Goal: Register for event/course

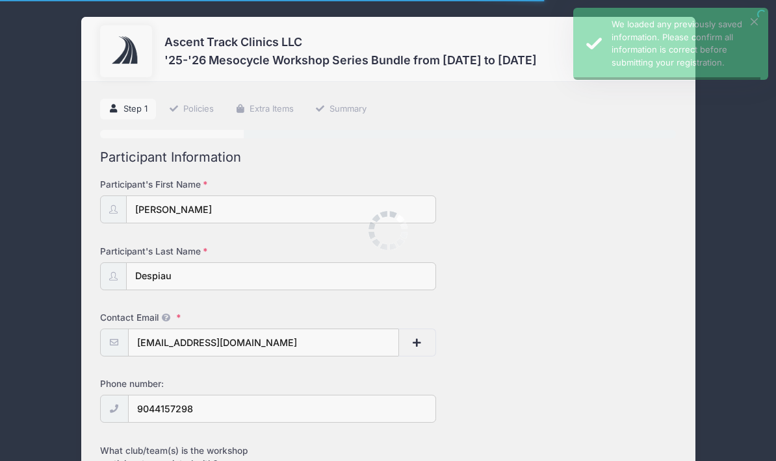
select select "X/Twitter"
type input "(904) 415-7298"
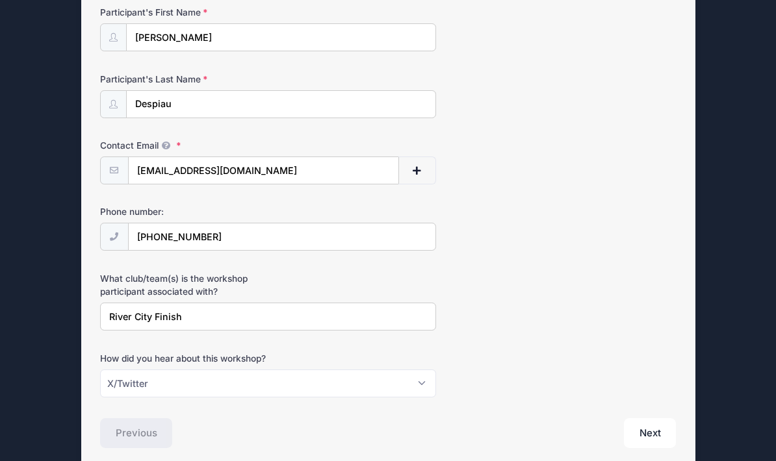
scroll to position [172, 0]
click at [662, 424] on button "Next" at bounding box center [650, 433] width 53 height 30
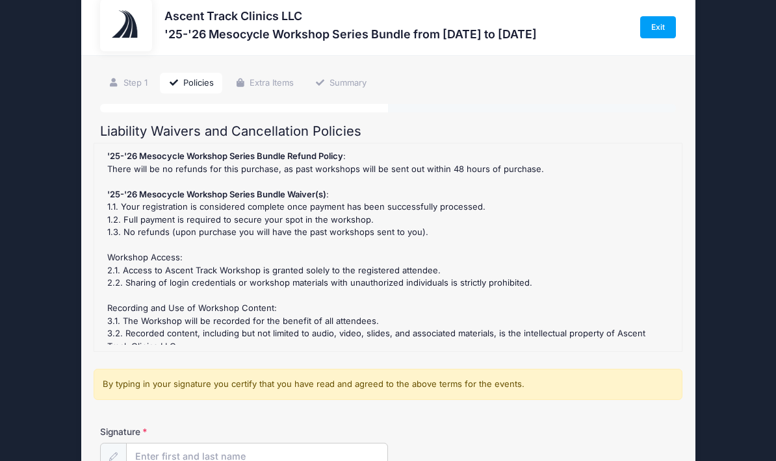
scroll to position [118, 0]
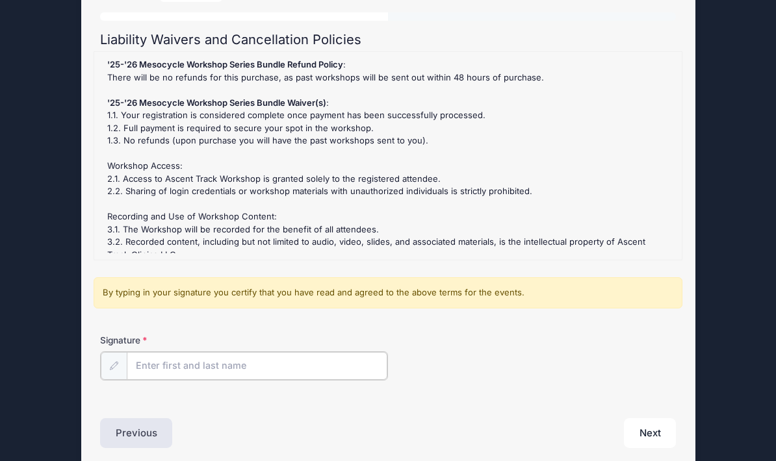
click at [227, 366] on input "Signature" at bounding box center [257, 366] width 261 height 28
type input "D"
type input "JULIO N. DESPIAU"
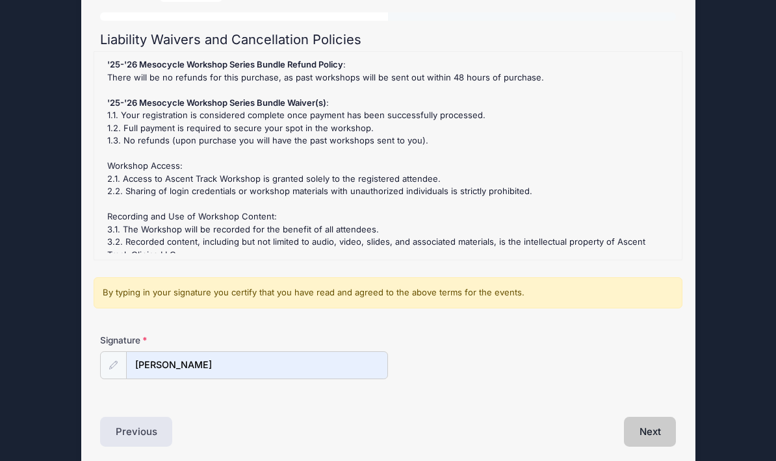
click at [659, 424] on button "Next" at bounding box center [650, 432] width 53 height 30
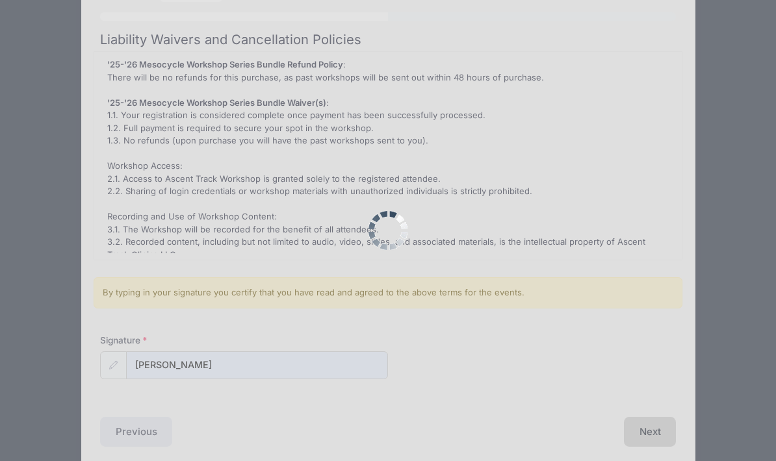
scroll to position [0, 0]
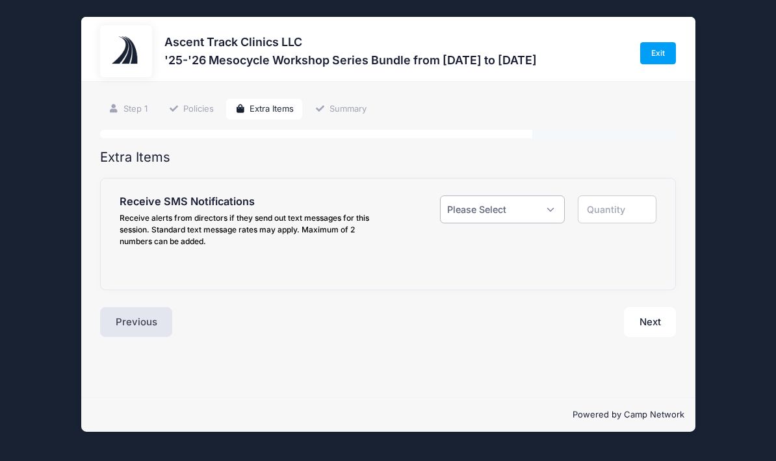
click at [548, 200] on select "Please Select Yes ($0.00) No" at bounding box center [502, 210] width 125 height 28
select select "1"
type input "1"
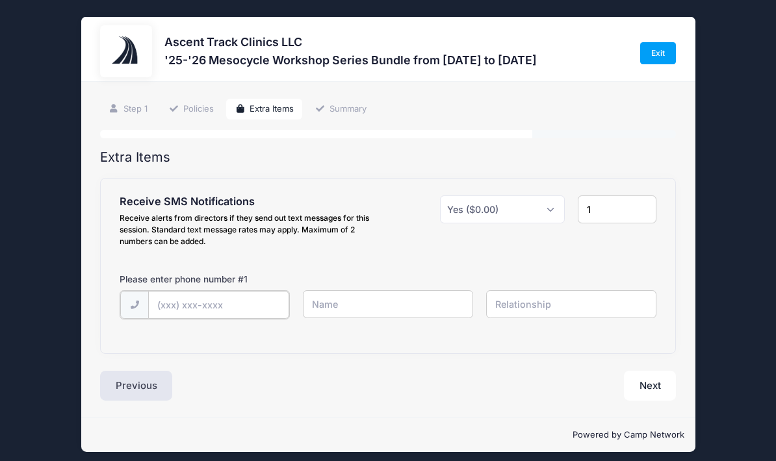
click at [0, 0] on input "text" at bounding box center [0, 0] width 0 height 0
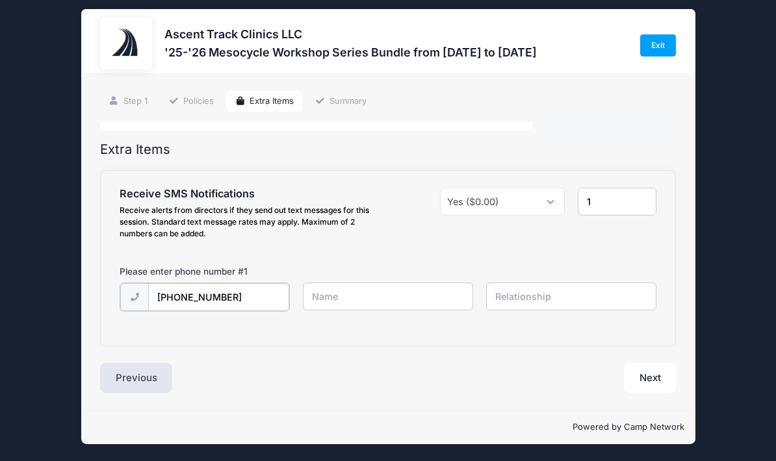
type input "(904) 415-7298"
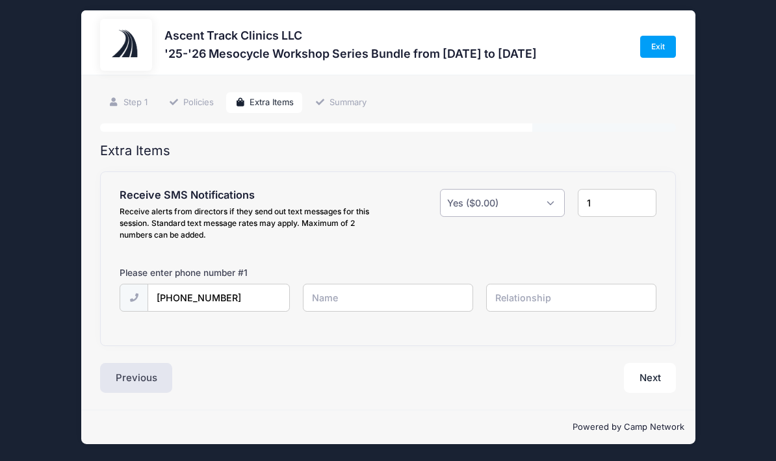
click at [546, 189] on select "Please Select Yes ($0.00) No" at bounding box center [502, 203] width 125 height 28
click at [0, 0] on input "text" at bounding box center [0, 0] width 0 height 0
type input "Julio N Despiauy"
click at [0, 0] on input "text" at bounding box center [0, 0] width 0 height 0
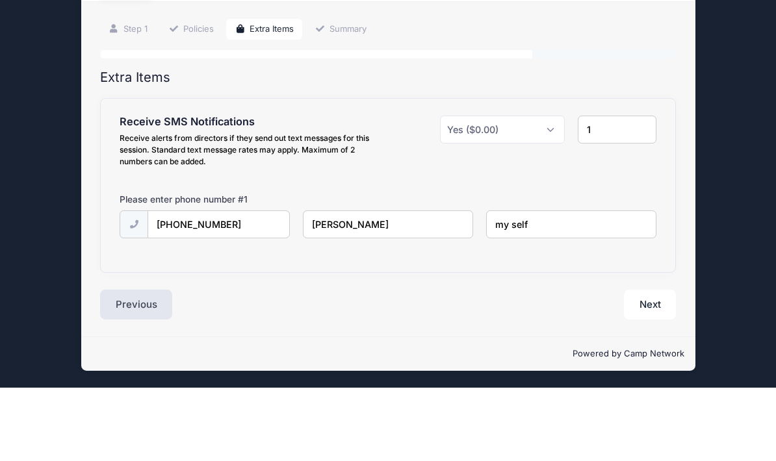
click at [0, 0] on input "my self" at bounding box center [0, 0] width 0 height 0
type input "my self"
click at [663, 363] on button "Next" at bounding box center [650, 378] width 53 height 30
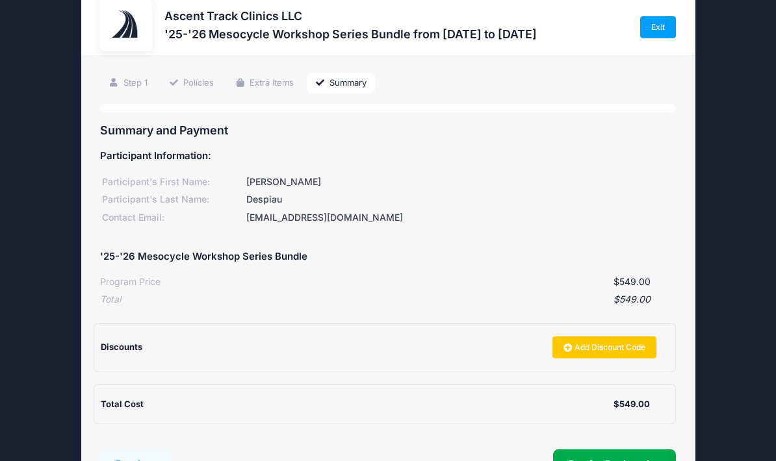
scroll to position [79, 0]
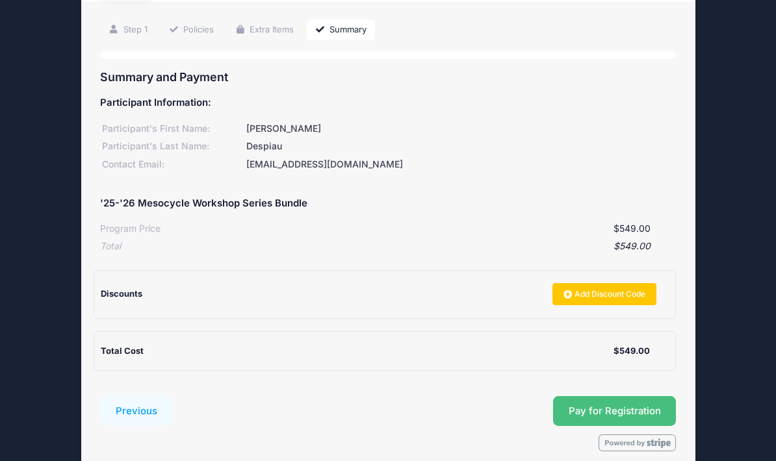
click at [631, 405] on span "Pay for Registration" at bounding box center [615, 411] width 92 height 12
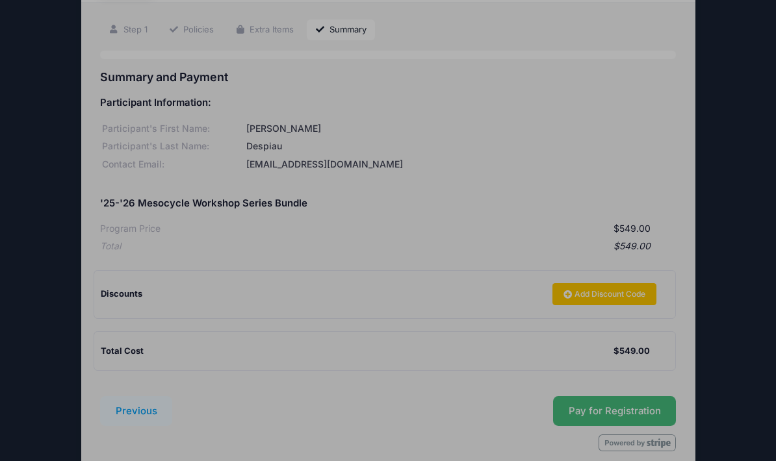
scroll to position [131, 0]
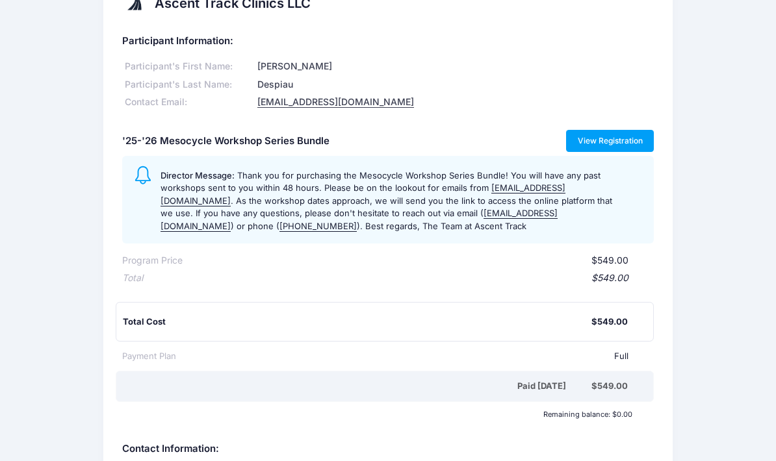
scroll to position [36, 0]
click at [613, 131] on link "View Registration" at bounding box center [610, 141] width 88 height 22
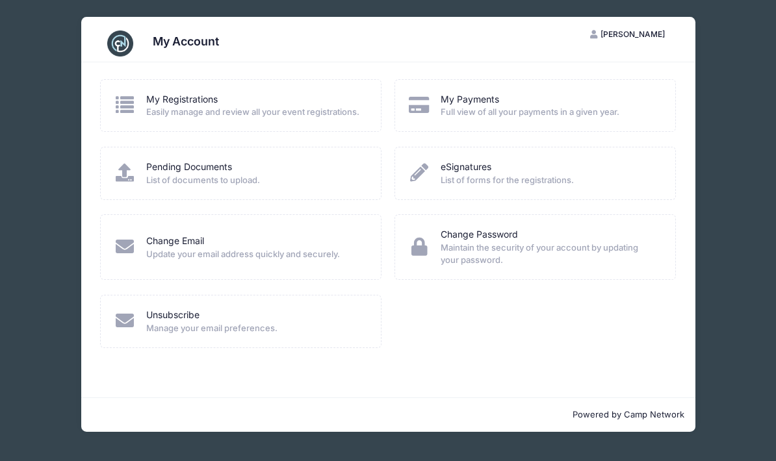
click at [290, 114] on span "Easily manage and review all your event registrations." at bounding box center [255, 112] width 218 height 13
click at [276, 104] on div "My Registrations" at bounding box center [255, 100] width 218 height 14
click at [524, 105] on div "My Payments" at bounding box center [550, 100] width 218 height 14
click at [547, 157] on div "eSignatures List of forms for the registrations." at bounding box center [535, 173] width 282 height 53
click at [516, 238] on link "Change Password" at bounding box center [479, 235] width 77 height 14
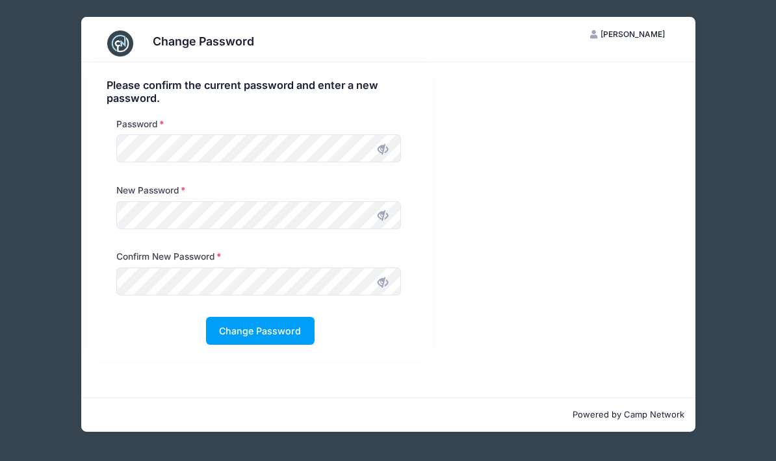
click at [639, 36] on span "[PERSON_NAME]" at bounding box center [632, 34] width 64 height 10
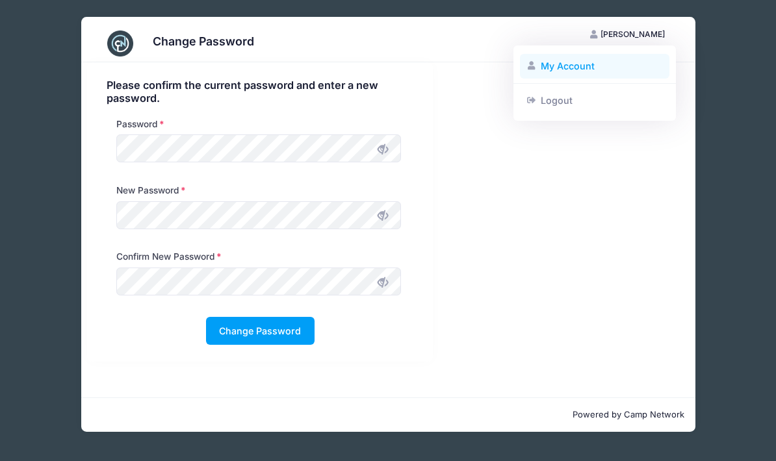
click at [582, 70] on link "My Account" at bounding box center [595, 66] width 150 height 25
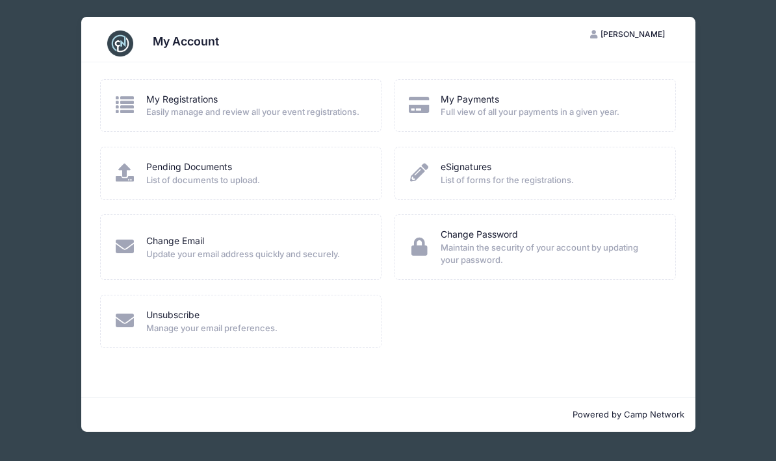
click at [275, 112] on span "Easily manage and review all your event registrations." at bounding box center [255, 112] width 218 height 13
click at [209, 105] on link "My Registrations" at bounding box center [181, 100] width 71 height 14
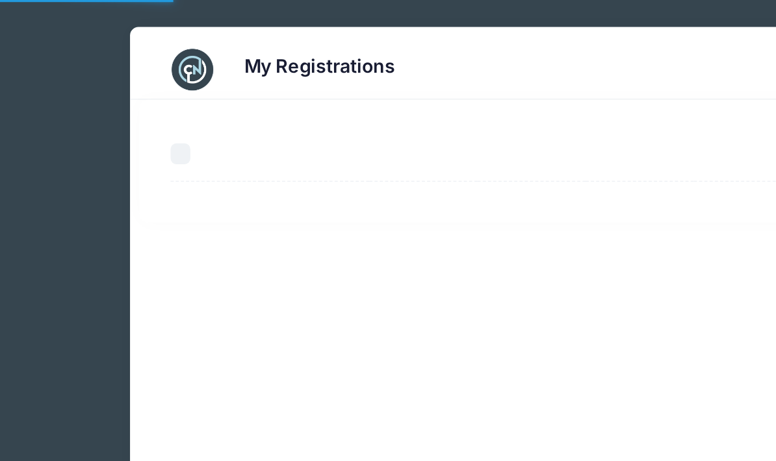
select select "50"
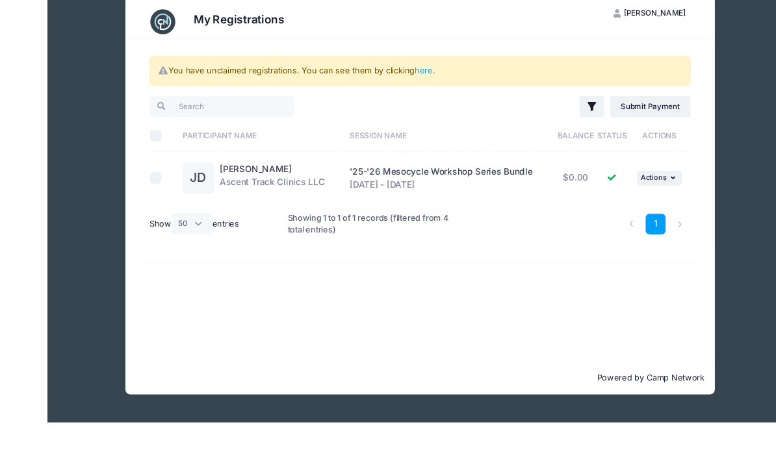
scroll to position [34, 0]
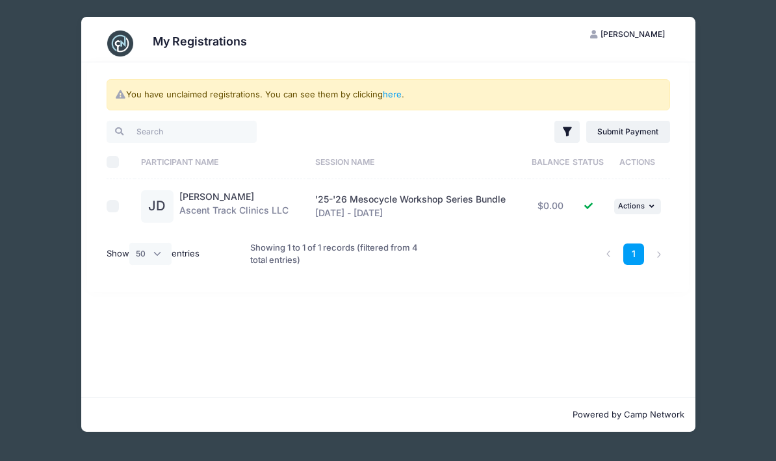
click at [491, 194] on span "'25-'26 Mesocycle Workshop Series Bundle" at bounding box center [410, 199] width 190 height 11
click at [488, 179] on td "'25-'26 Mesocycle Workshop Series Bundle [DATE] - [DATE]" at bounding box center [419, 206] width 220 height 54
click at [475, 145] on th "Session Name" at bounding box center [419, 162] width 220 height 34
click at [392, 99] on link "here" at bounding box center [392, 94] width 19 height 10
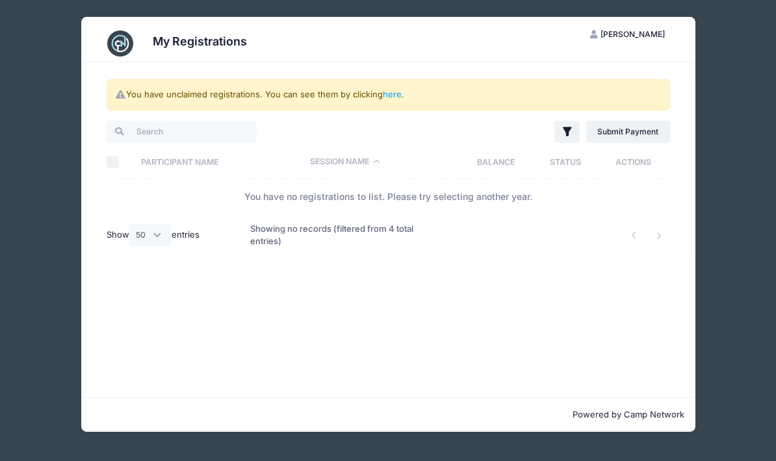
click at [640, 39] on button "[PERSON_NAME]" at bounding box center [627, 34] width 97 height 22
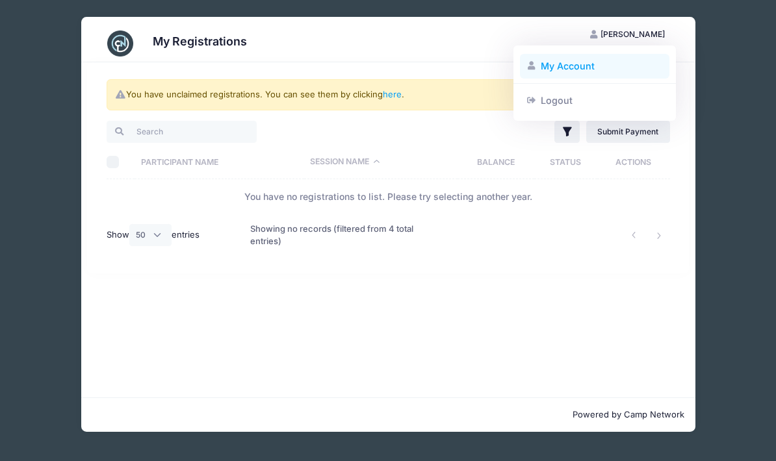
click at [580, 63] on link "My Account" at bounding box center [595, 66] width 150 height 25
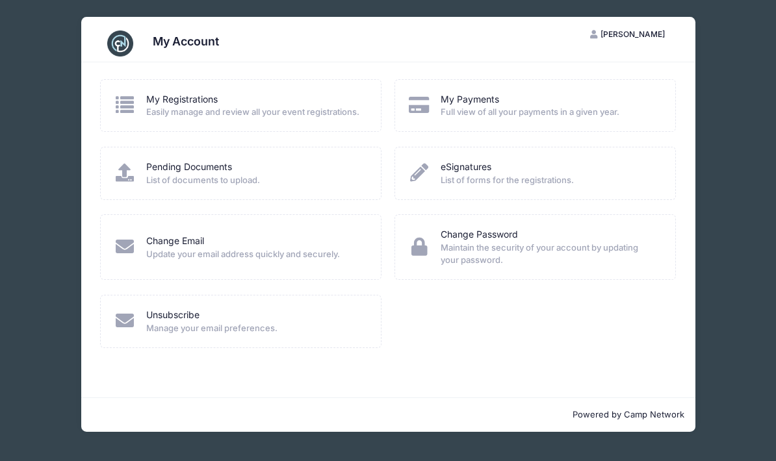
click at [307, 129] on div "My Registrations Easily manage and review all your event registrations." at bounding box center [241, 105] width 282 height 53
click at [311, 96] on div "My Registrations" at bounding box center [255, 100] width 218 height 14
click at [300, 105] on div "My Registrations" at bounding box center [255, 100] width 218 height 14
click at [206, 105] on link "My Registrations" at bounding box center [181, 100] width 71 height 14
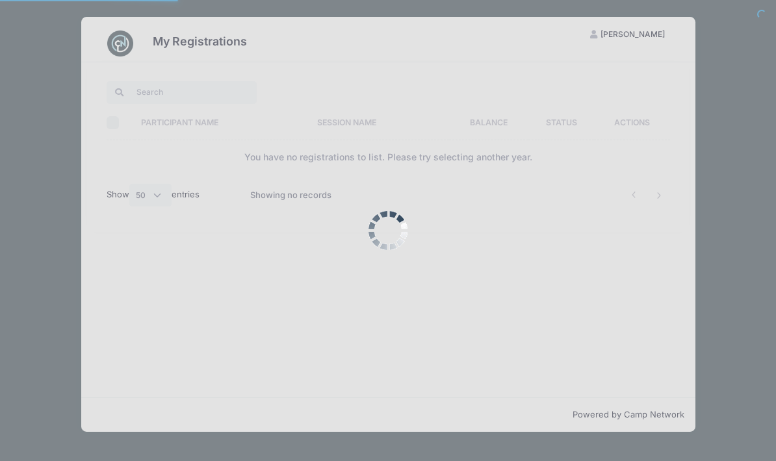
select select "50"
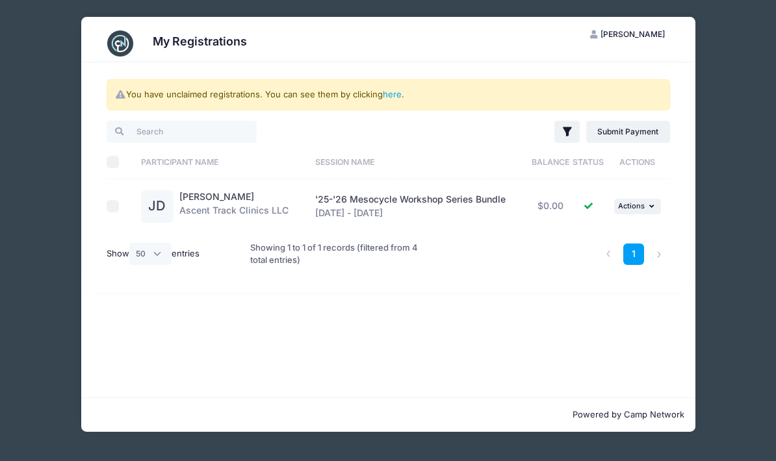
click at [392, 224] on td "'25-'26 Mesocycle Workshop Series Bundle [DATE] - [DATE]" at bounding box center [419, 206] width 220 height 54
click at [652, 200] on button "... Actions" at bounding box center [637, 207] width 47 height 16
click at [665, 327] on div "You have unclaimed registrations. You can see them by clicking here . Filter Fi…" at bounding box center [388, 229] width 614 height 335
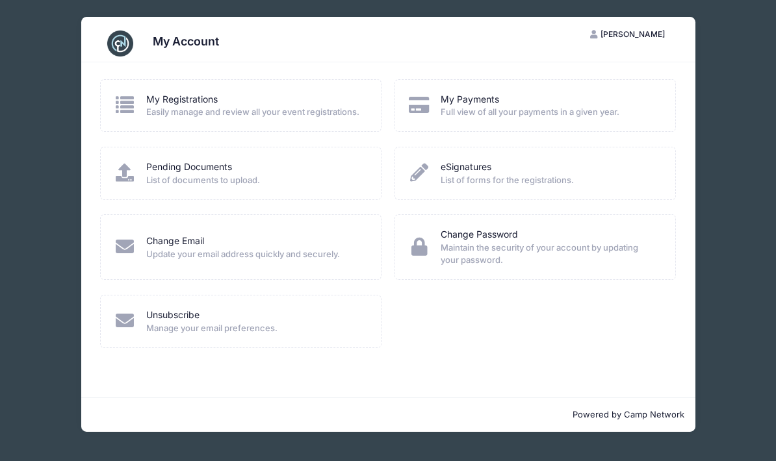
click at [209, 52] on div "My Account" at bounding box center [186, 43] width 66 height 18
click at [199, 32] on div "My Account" at bounding box center [388, 43] width 576 height 36
click at [655, 26] on button "JD Julio Despiau" at bounding box center [627, 34] width 97 height 22
click at [737, 195] on div "My Account JD Julio Despiau My Account Logout My Registrations Easily manage an…" at bounding box center [387, 224] width 737 height 449
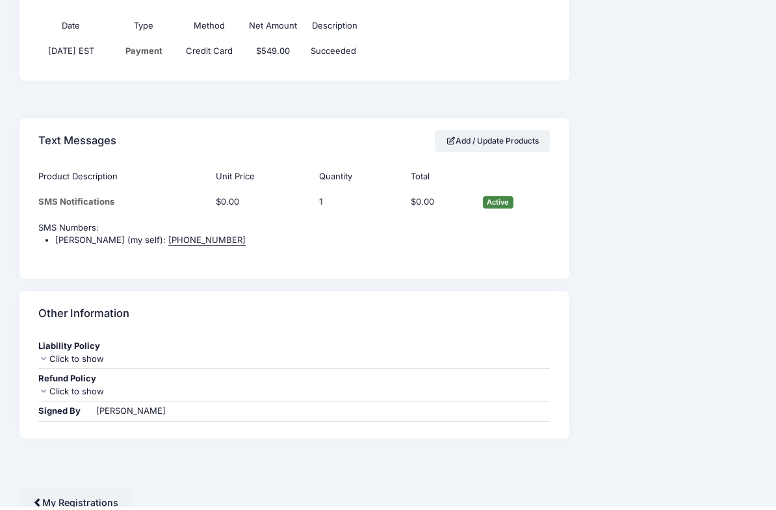
scroll to position [571, 0]
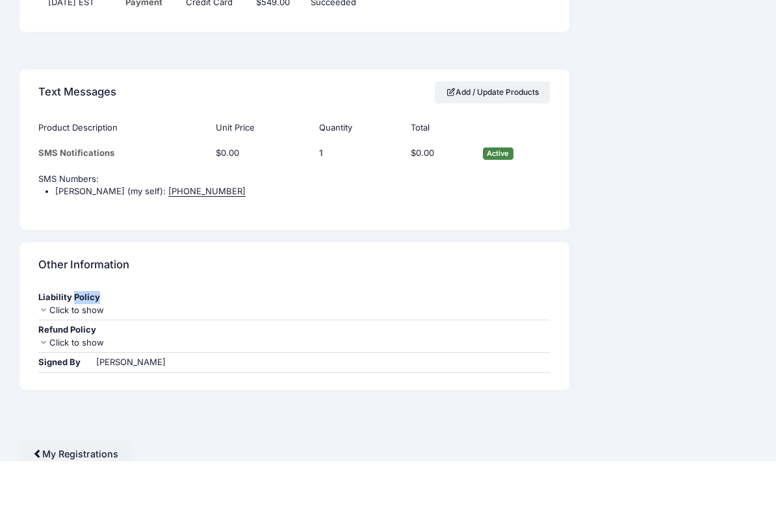
click at [54, 353] on div "Click to show" at bounding box center [293, 359] width 511 height 13
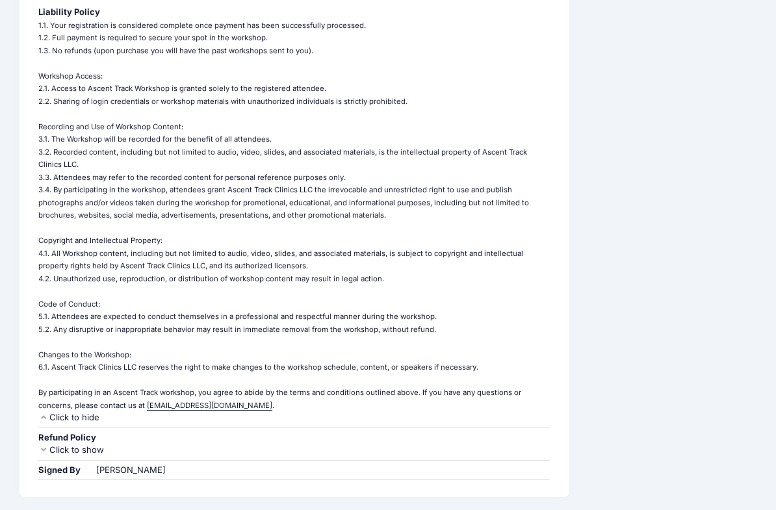
scroll to position [905, 0]
click at [46, 446] on icon at bounding box center [43, 450] width 10 height 8
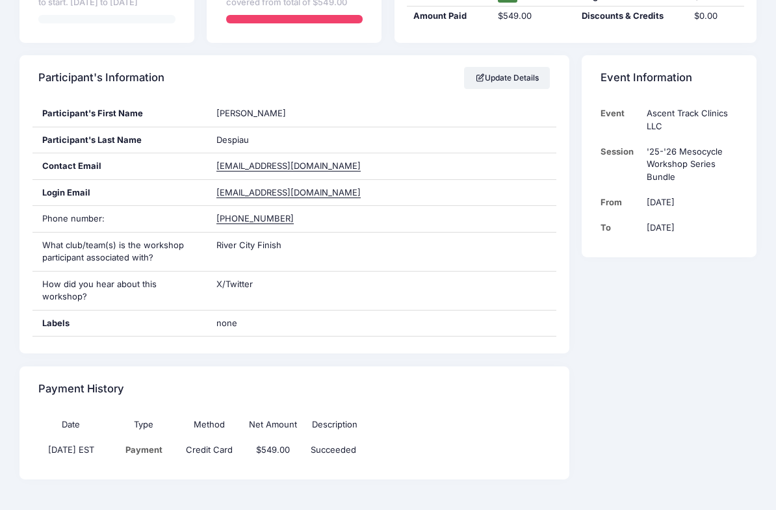
scroll to position [170, 0]
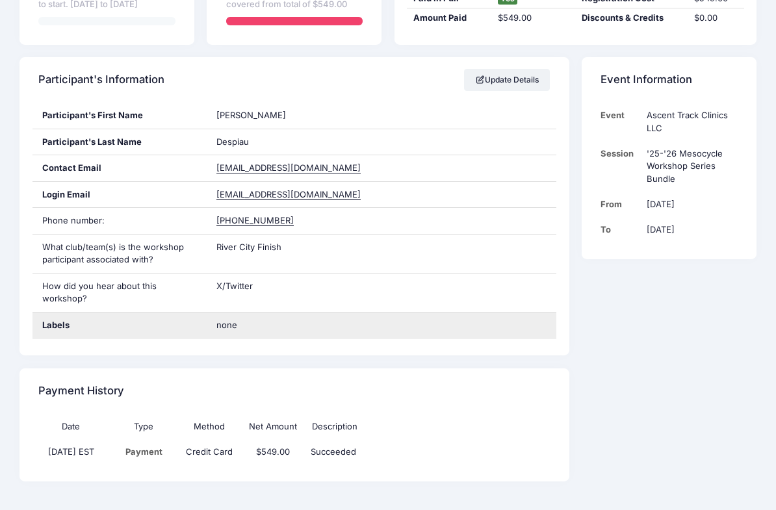
click at [53, 314] on div "Labels" at bounding box center [119, 326] width 175 height 26
click at [59, 318] on div "Labels" at bounding box center [119, 326] width 175 height 26
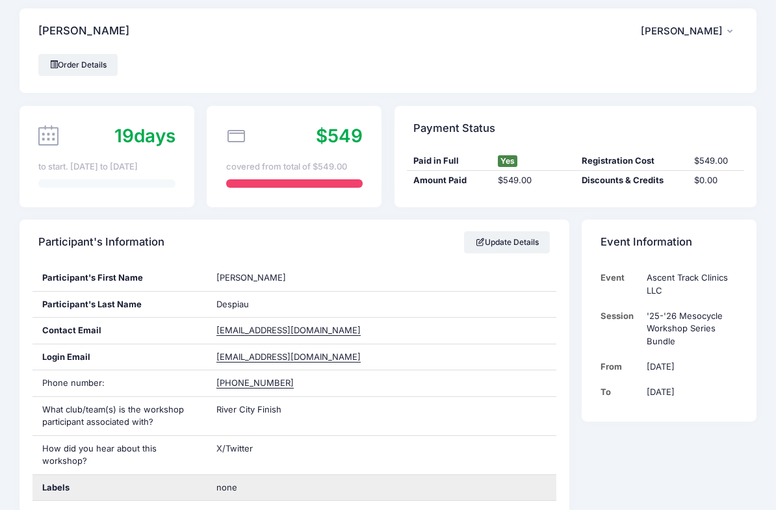
scroll to position [0, 0]
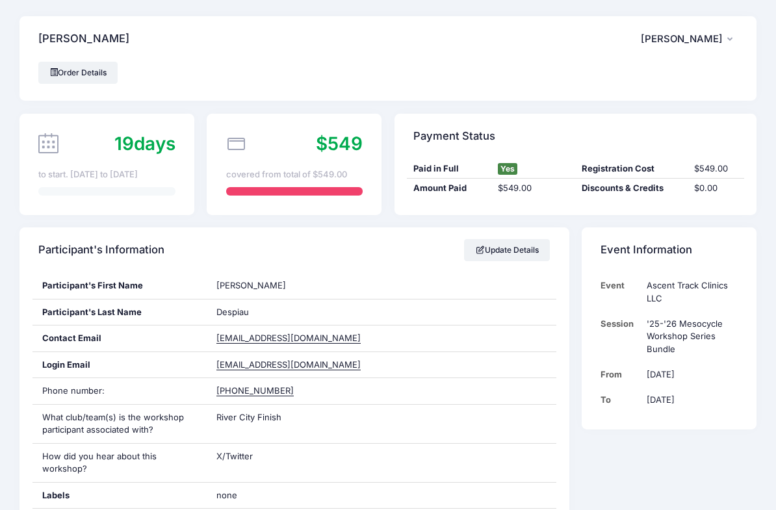
click at [730, 40] on icon "button" at bounding box center [732, 40] width 10 height 0
click at [537, 49] on div "Despiau, Julio JD Julio Despiau My Account Logout" at bounding box center [387, 38] width 737 height 45
click at [114, 71] on link "Order Details" at bounding box center [77, 73] width 79 height 22
